Goal: Transaction & Acquisition: Download file/media

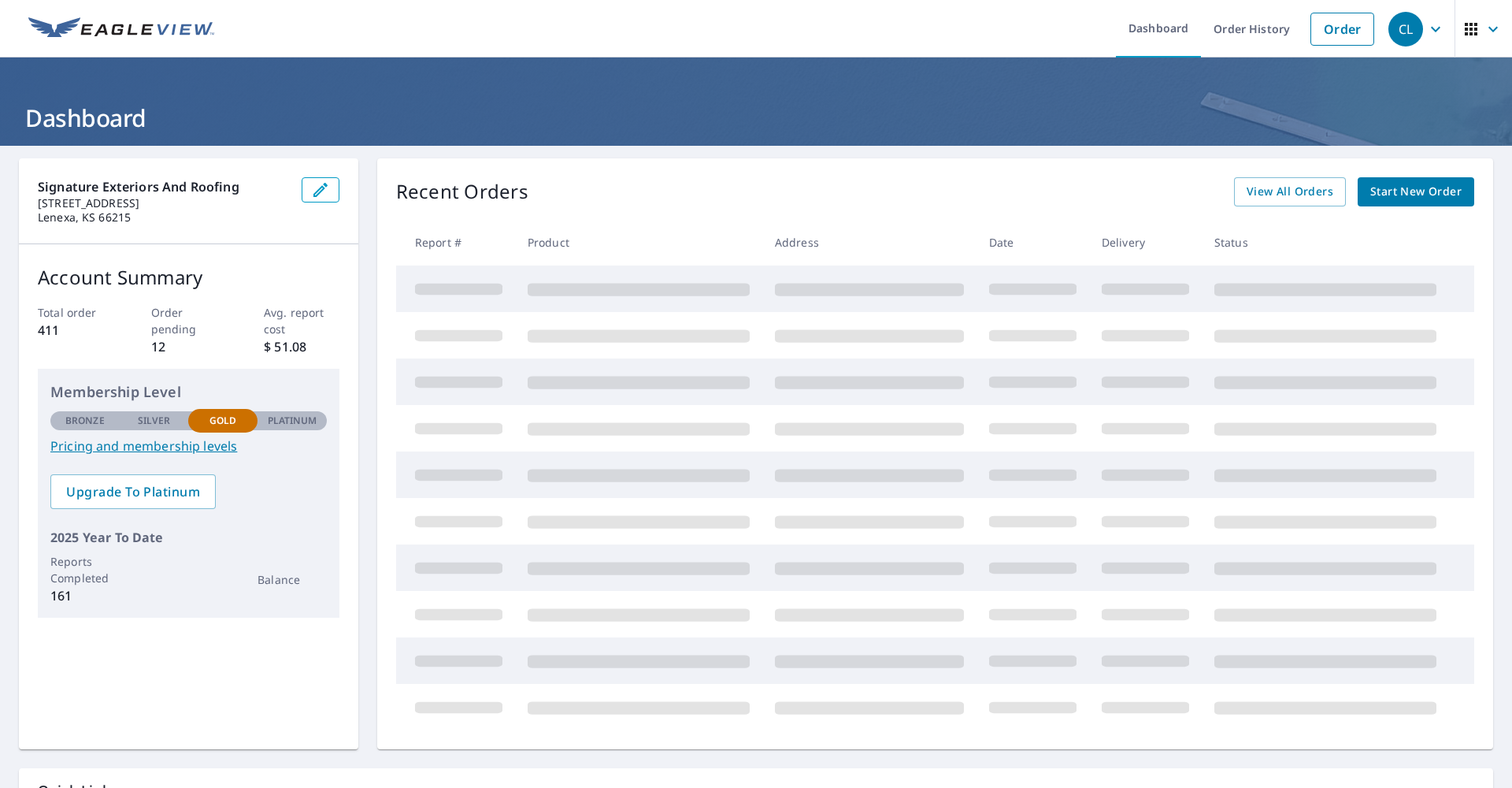
click at [1485, 36] on icon "button" at bounding box center [1493, 29] width 19 height 19
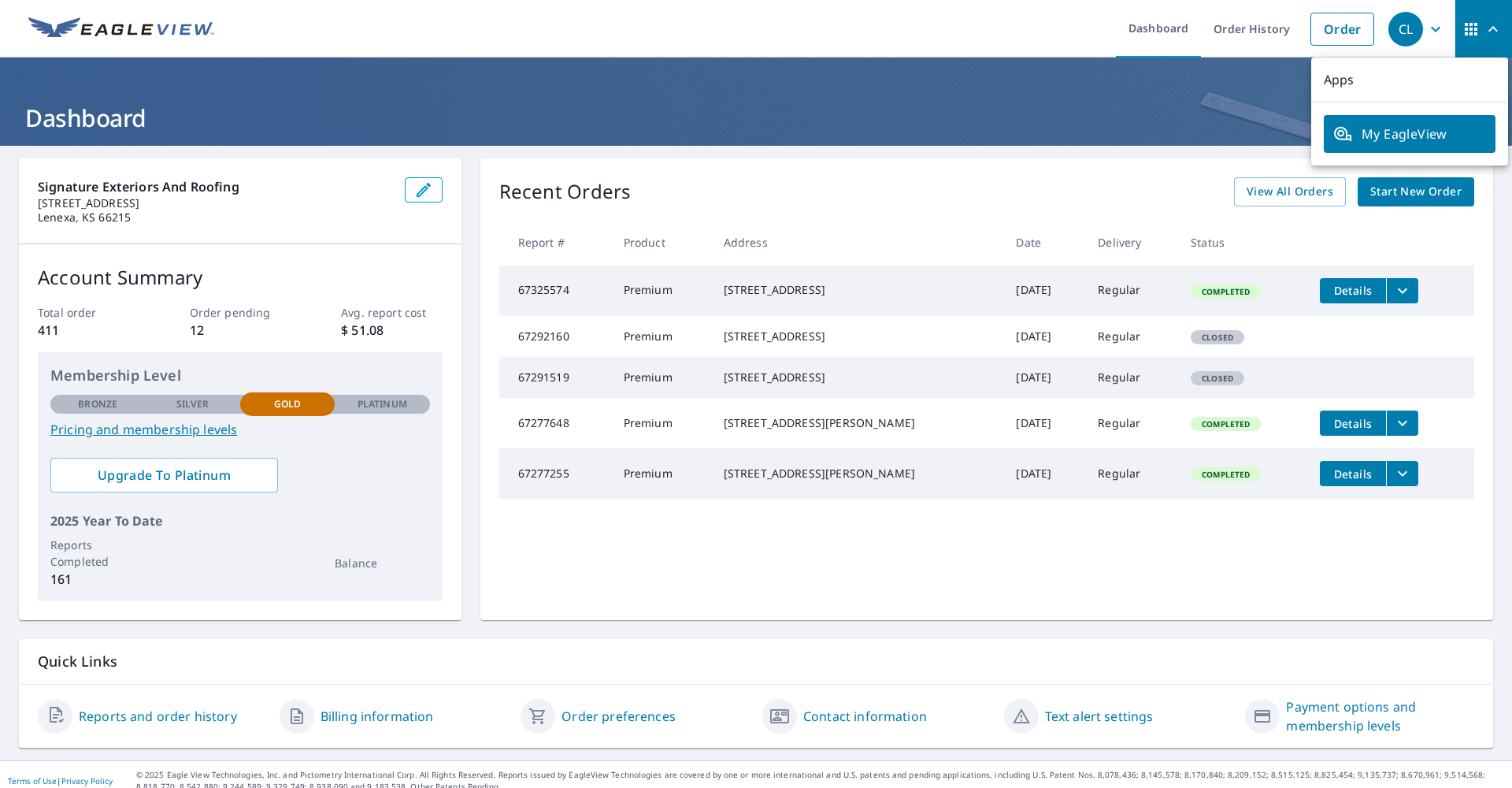
click at [914, 286] on div "[STREET_ADDRESS]" at bounding box center [858, 290] width 268 height 16
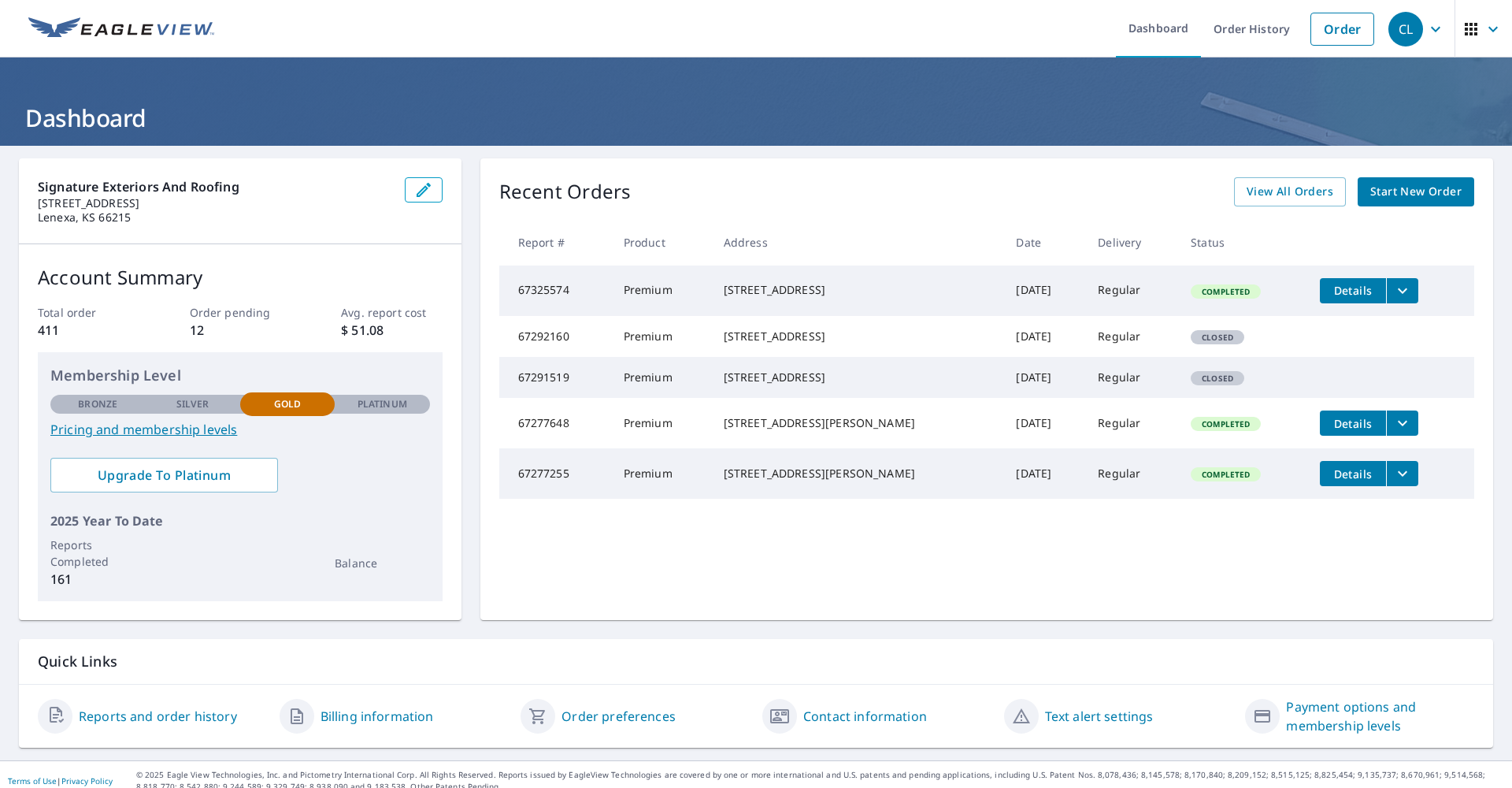
click at [1417, 289] on td "Details" at bounding box center [1391, 290] width 167 height 51
click at [1404, 294] on icon "filesDropdownBtn-67325574" at bounding box center [1403, 290] width 19 height 19
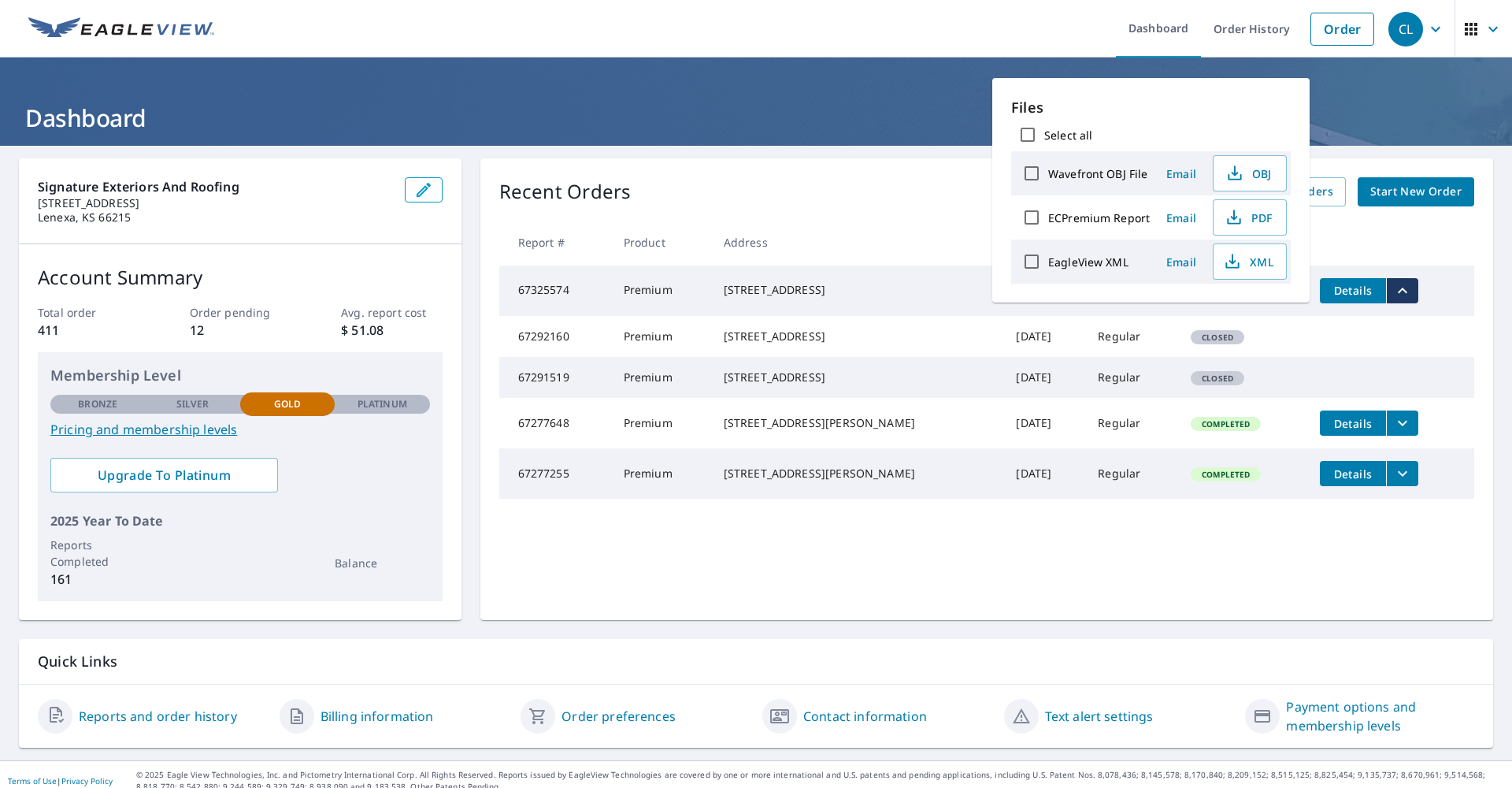
click at [1381, 243] on th at bounding box center [1391, 241] width 167 height 47
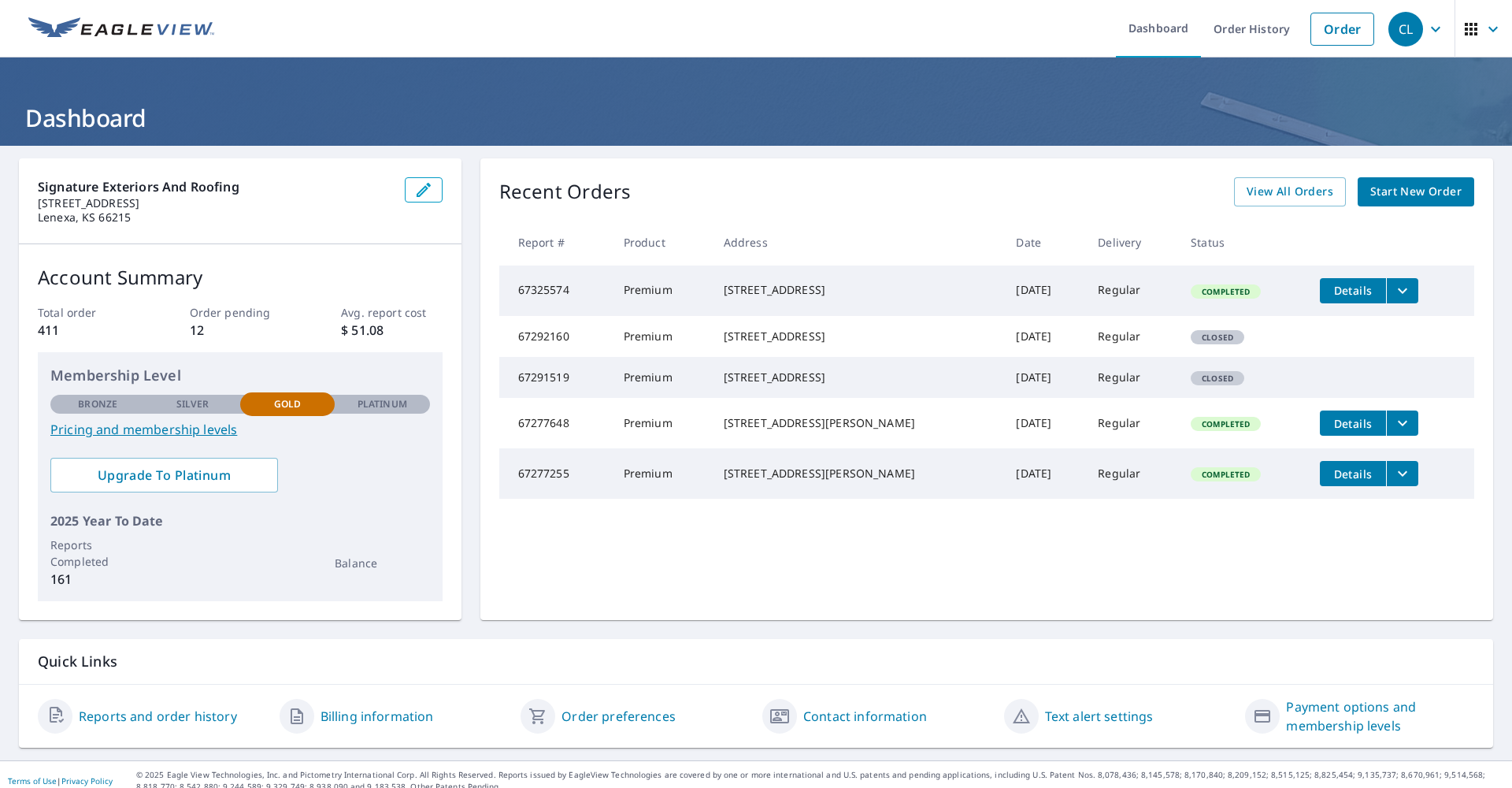
click at [1490, 39] on span "button" at bounding box center [1484, 29] width 44 height 38
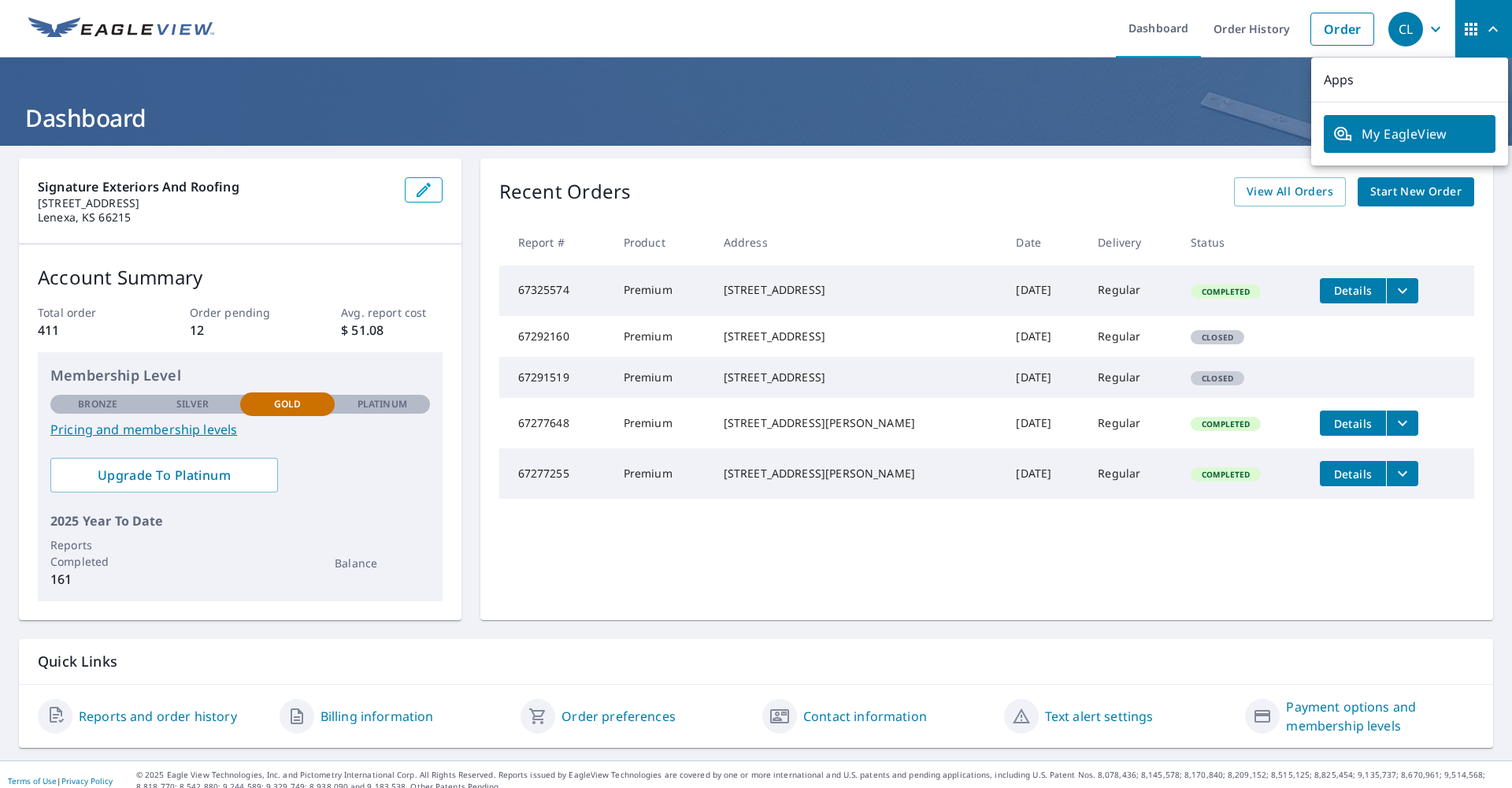
click at [1489, 36] on icon "button" at bounding box center [1493, 29] width 19 height 19
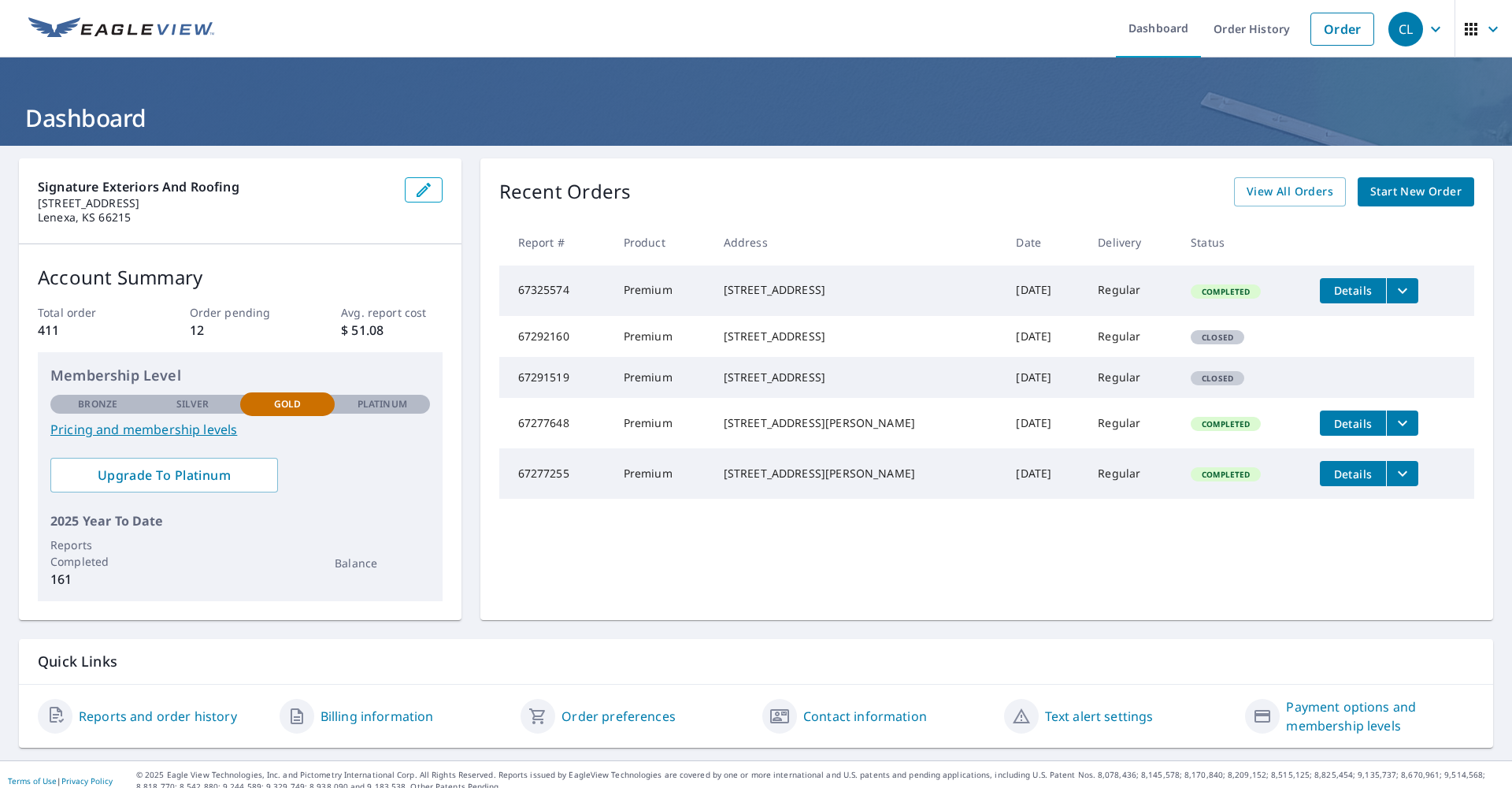
click at [1137, 194] on div "Recent Orders View All Orders Start New Order" at bounding box center [987, 191] width 976 height 29
click at [1466, 35] on icon "button" at bounding box center [1471, 29] width 19 height 19
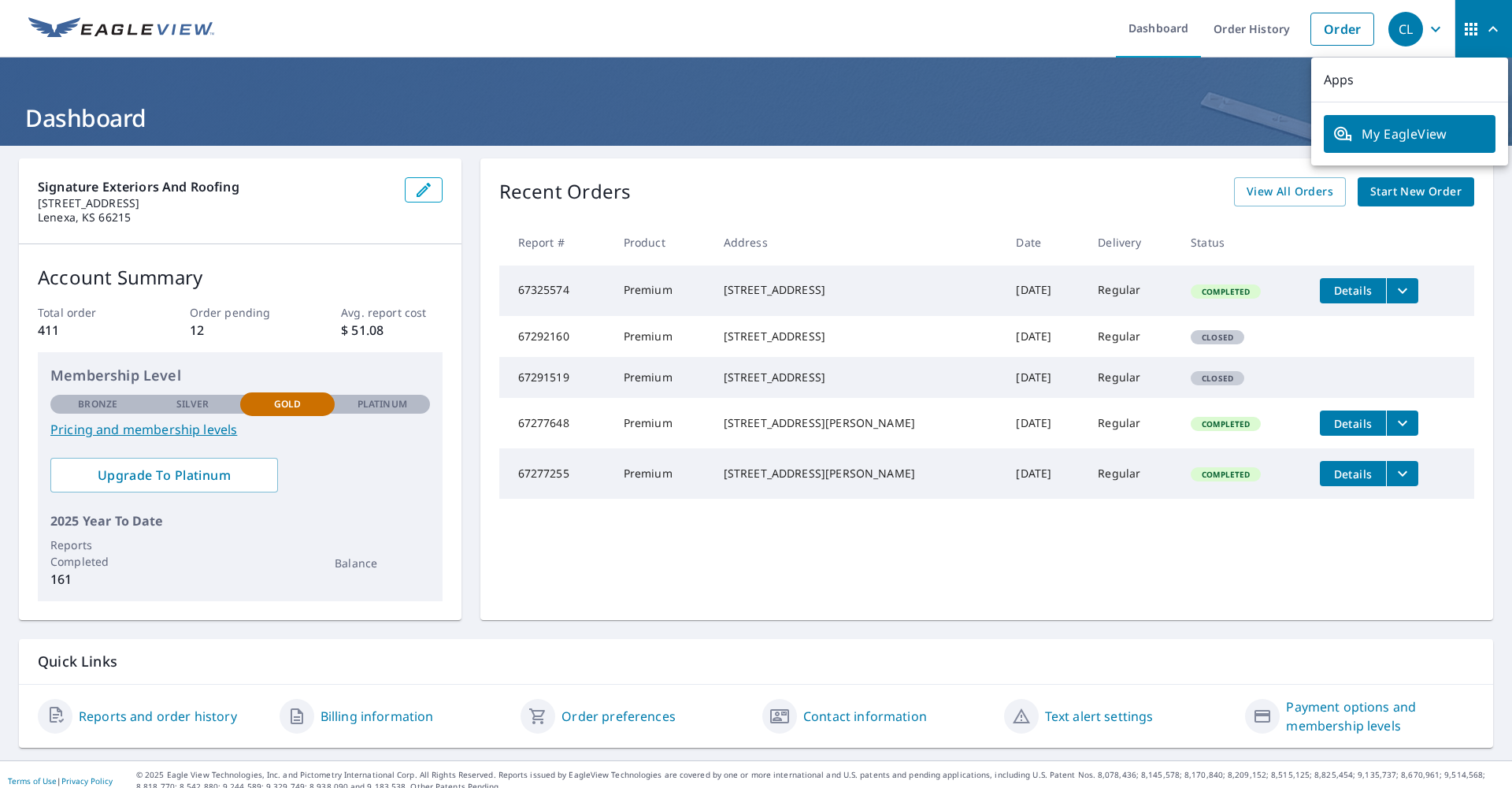
click at [1469, 36] on icon "button" at bounding box center [1471, 29] width 19 height 19
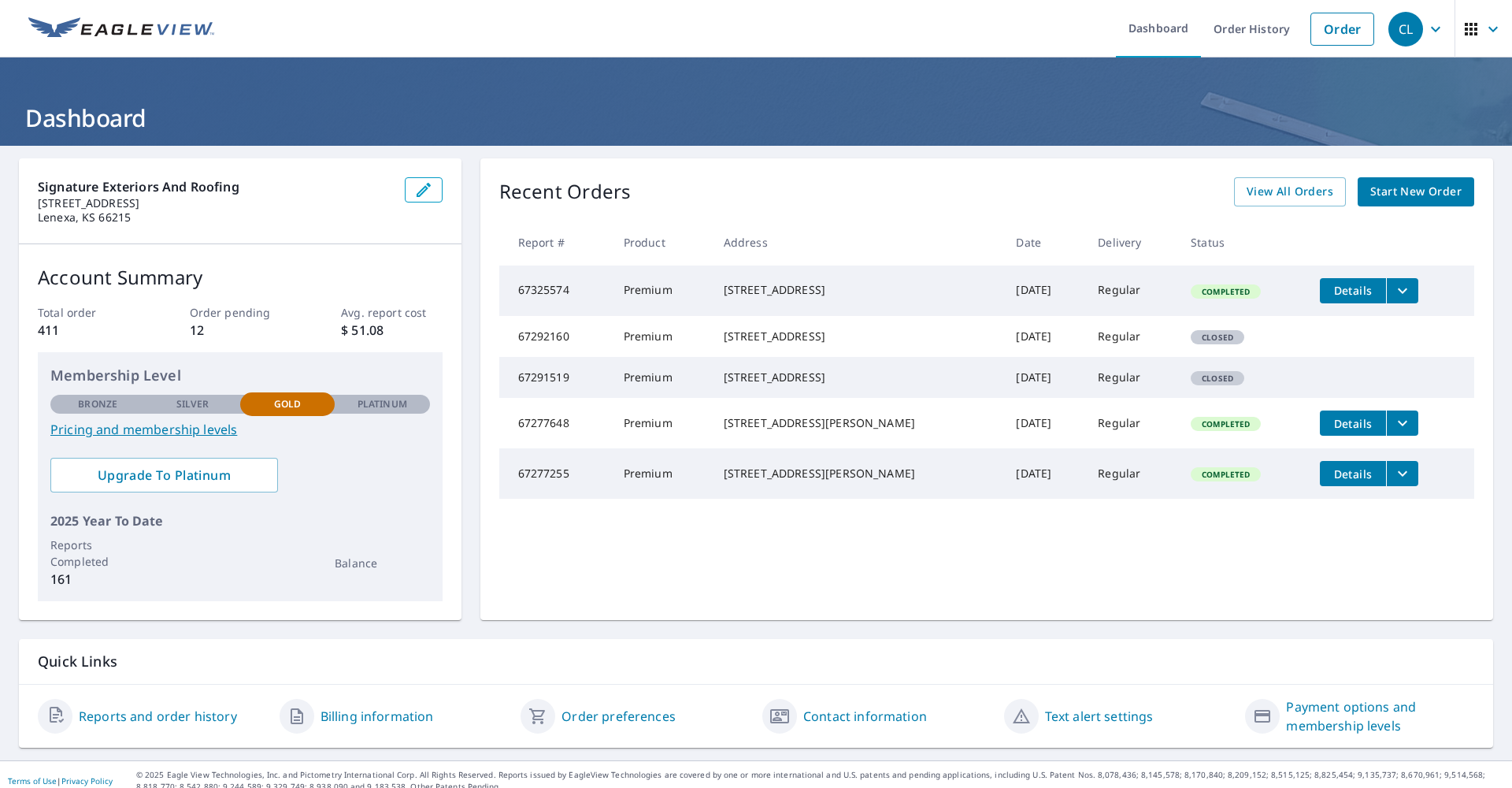
click at [1079, 211] on div "Recent Orders View All Orders Start New Order Report # Product Address Date Del…" at bounding box center [987, 389] width 1013 height 462
click at [1013, 326] on td "Sep 05, 2025" at bounding box center [1044, 336] width 81 height 41
click at [1042, 238] on th "Date" at bounding box center [1044, 241] width 81 height 47
click at [894, 205] on div "Recent Orders View All Orders Start New Order" at bounding box center [987, 191] width 976 height 29
click at [1307, 202] on link "View All Orders" at bounding box center [1289, 191] width 112 height 29
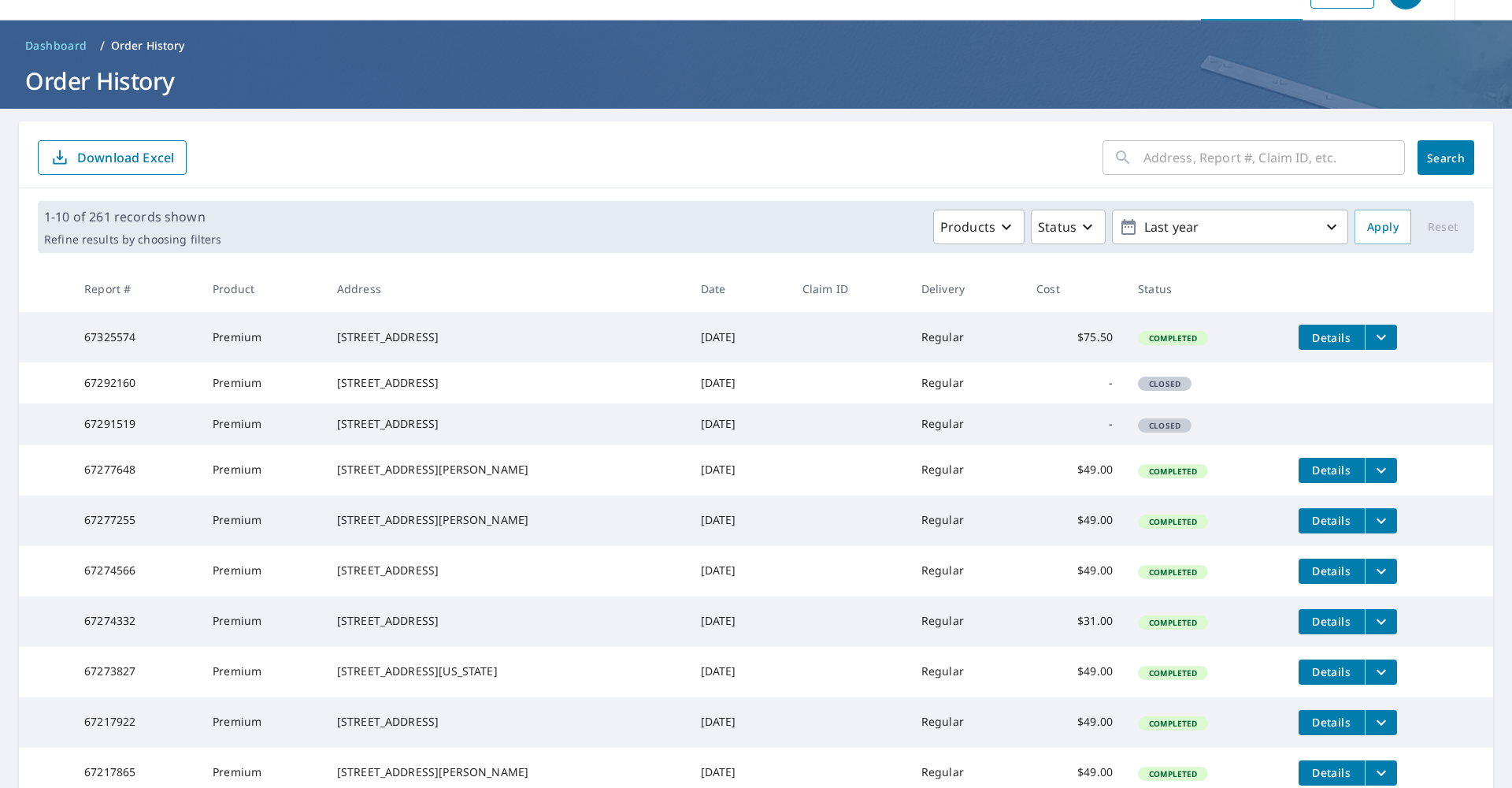
scroll to position [39, 0]
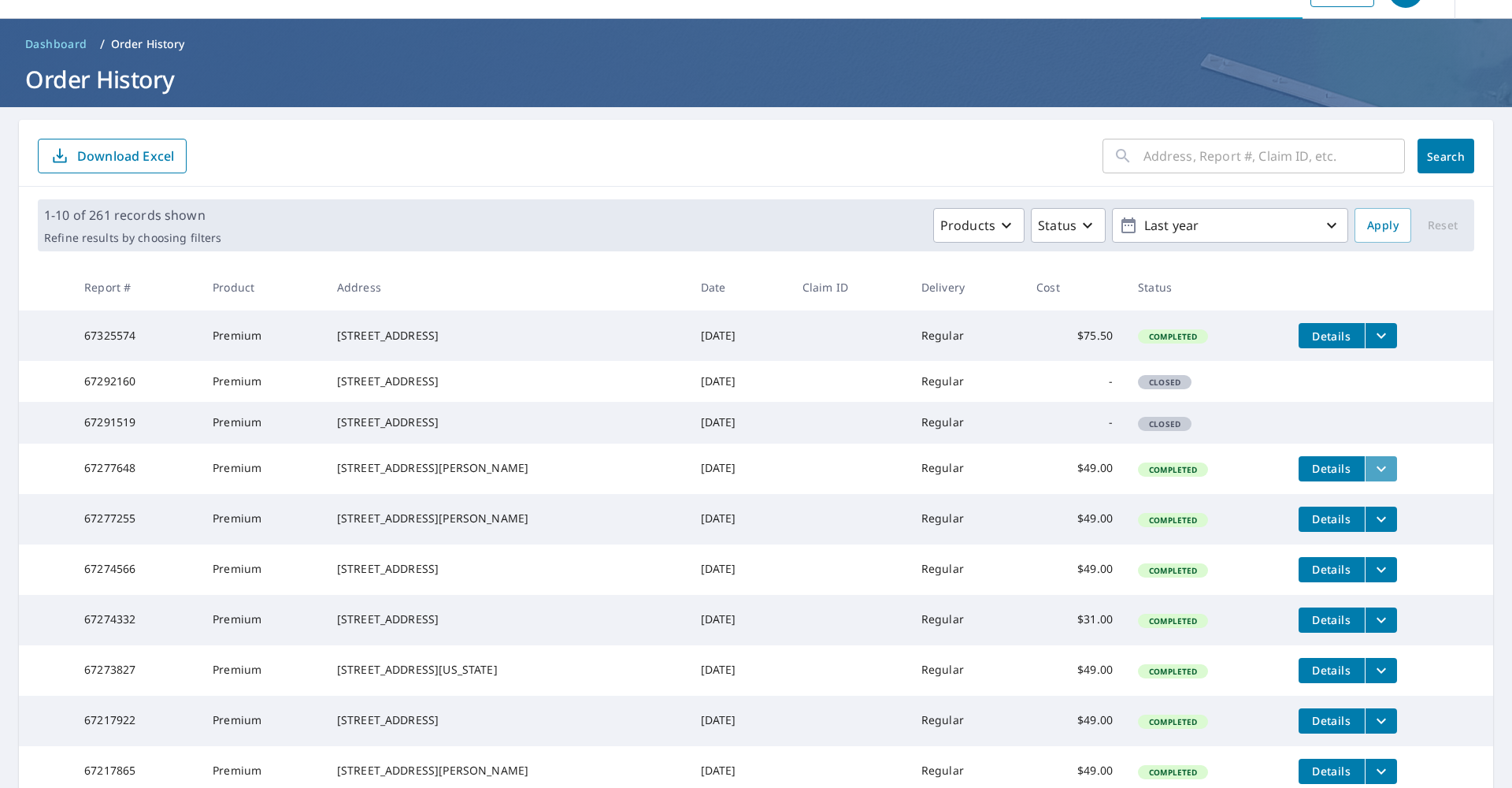
click at [1378, 478] on icon "filesDropdownBtn-67277648" at bounding box center [1381, 468] width 19 height 19
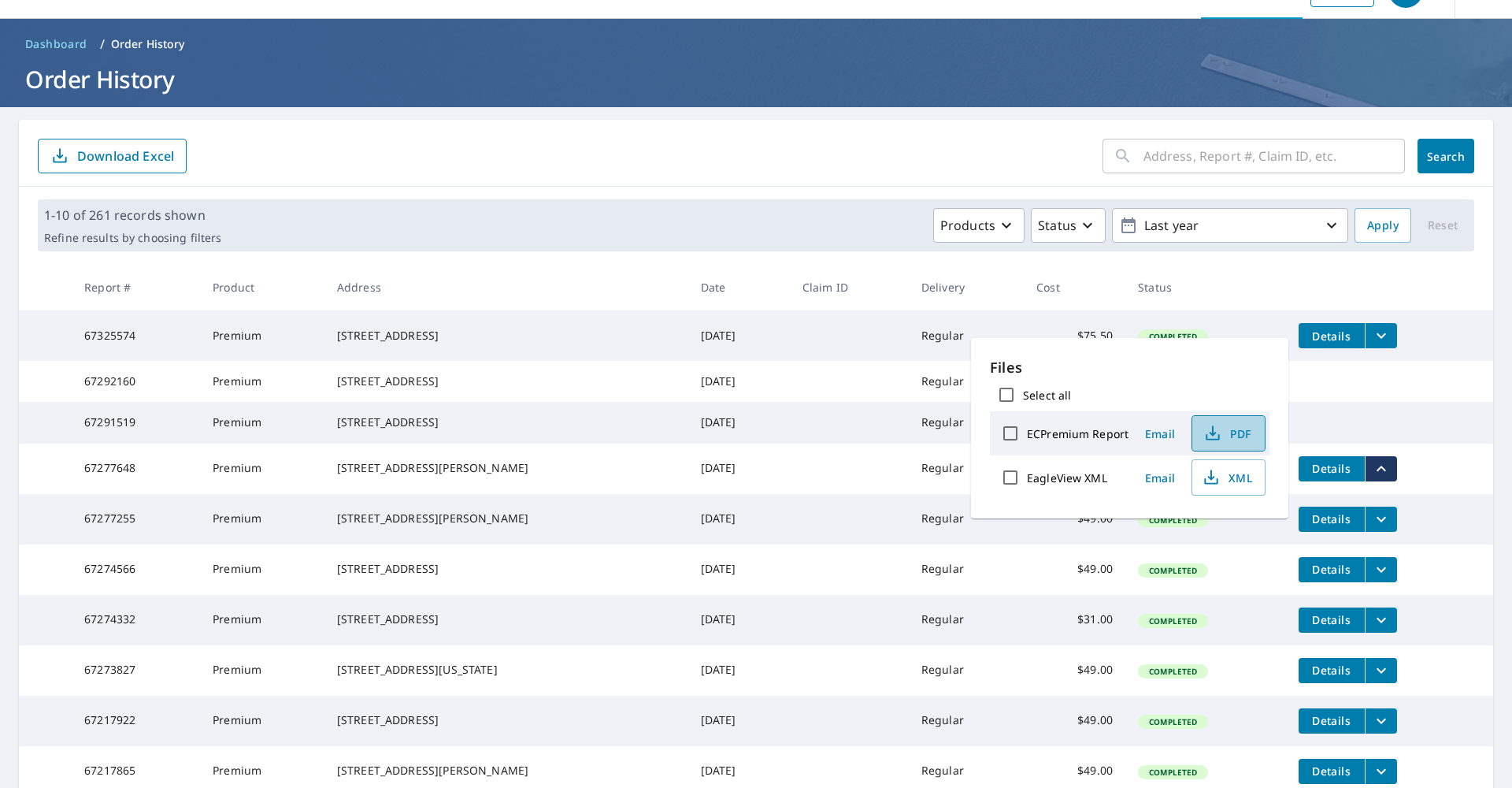
click at [1234, 443] on button "PDF" at bounding box center [1229, 433] width 75 height 36
click at [688, 264] on th "Date" at bounding box center [739, 287] width 101 height 47
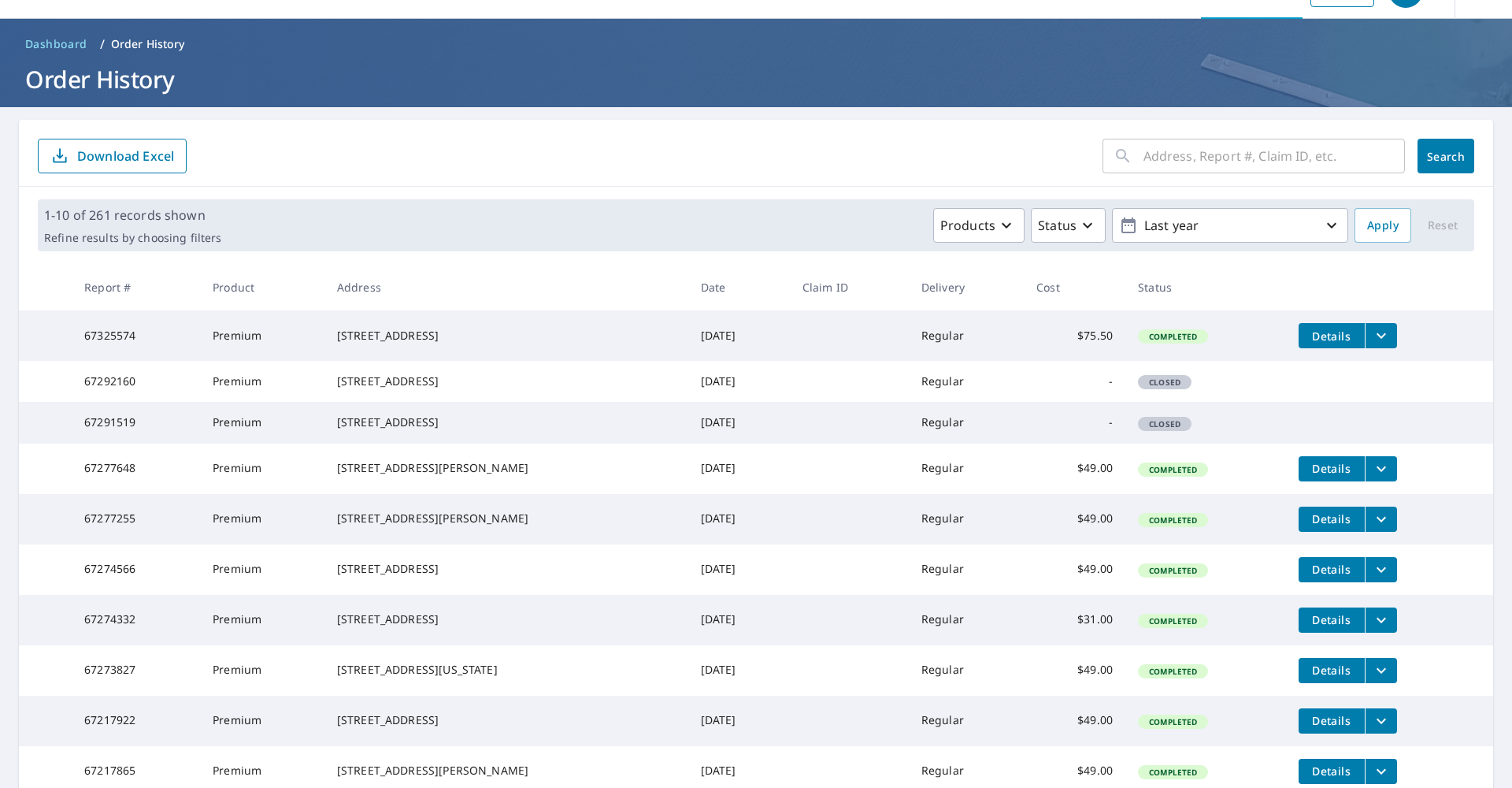
click at [1372, 337] on icon "filesDropdownBtn-67325574" at bounding box center [1381, 335] width 19 height 19
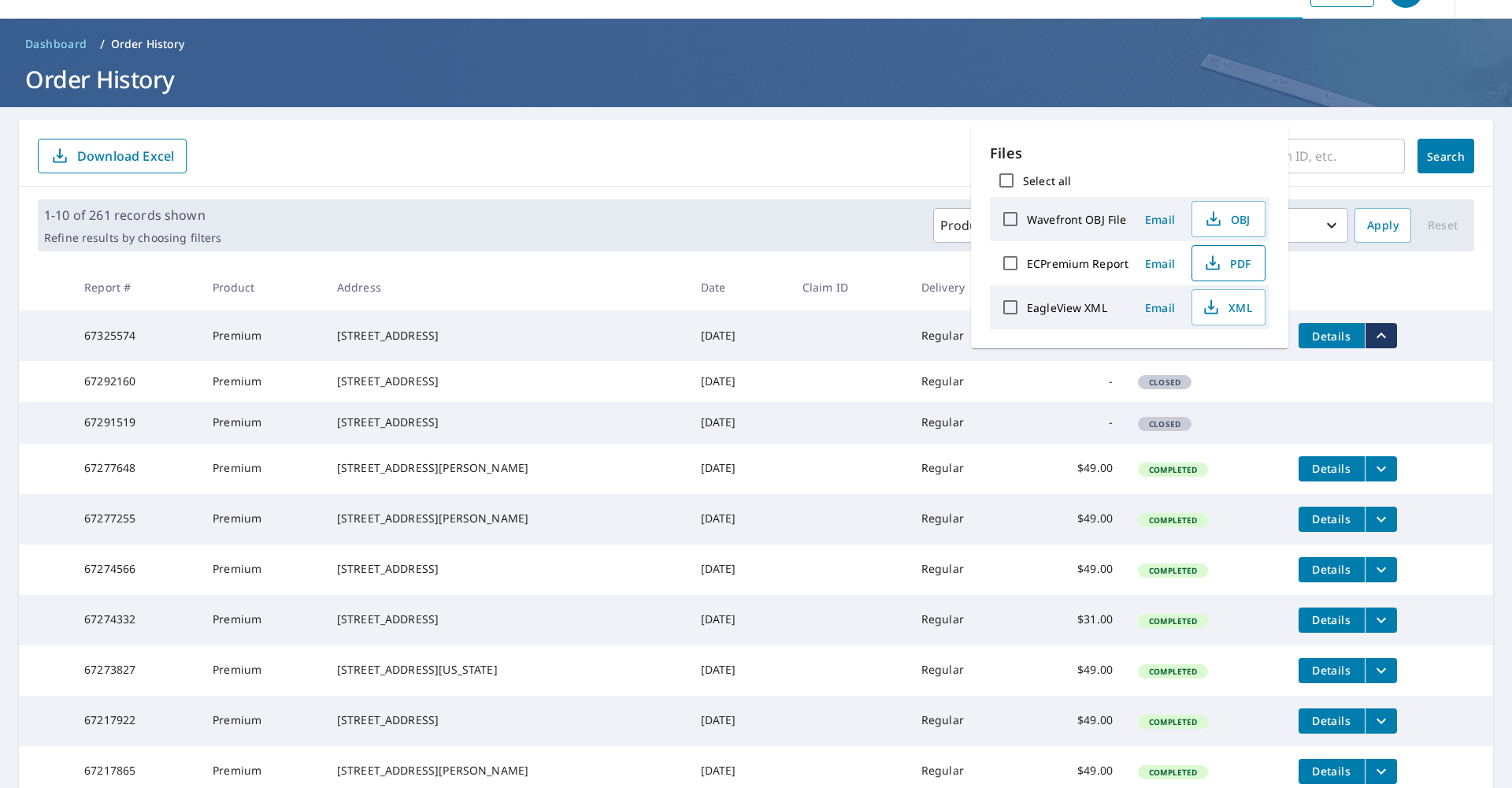
drag, startPoint x: 1234, startPoint y: 268, endPoint x: 1223, endPoint y: 268, distance: 11.0
click at [1234, 268] on span "PDF" at bounding box center [1227, 262] width 51 height 19
